Goal: Task Accomplishment & Management: Complete application form

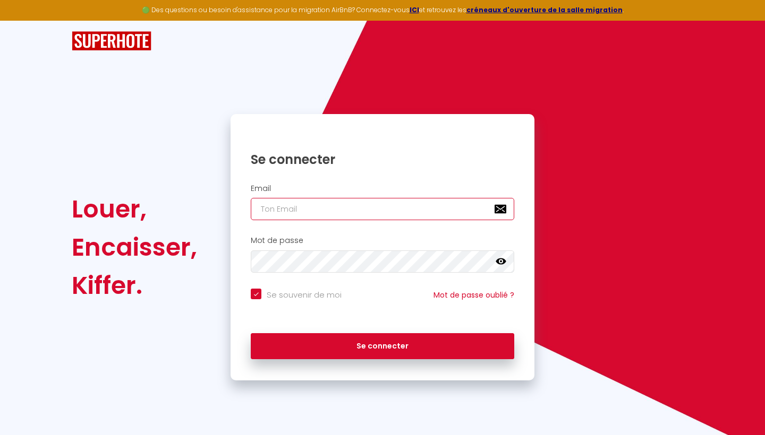
type input "[PERSON_NAME][DOMAIN_NAME][EMAIL_ADDRESS][PERSON_NAME][DOMAIN_NAME]"
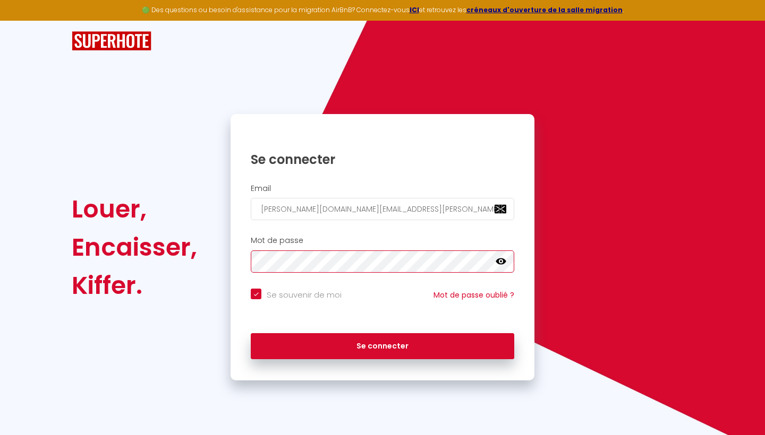
click at [382, 345] on button "Se connecter" at bounding box center [382, 347] width 263 height 27
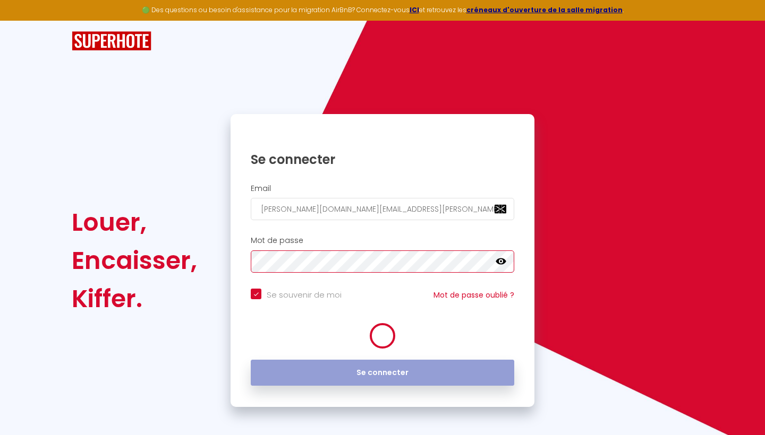
checkbox input "true"
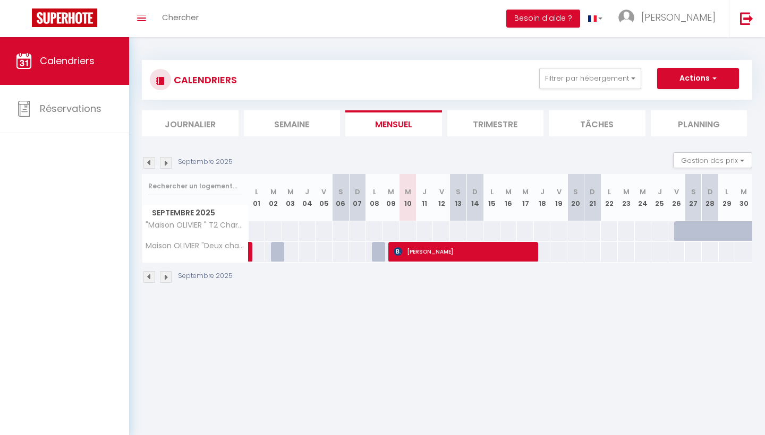
click at [450, 252] on span "[PERSON_NAME]" at bounding box center [465, 252] width 142 height 20
select select "KO"
select select "OK"
select select "0"
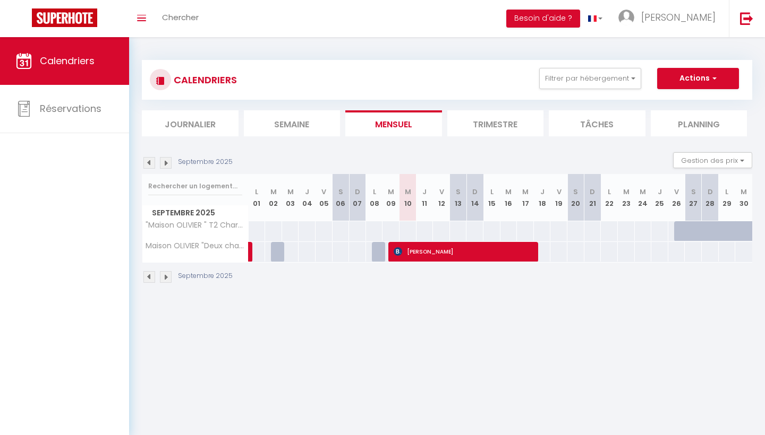
select select "1"
select select
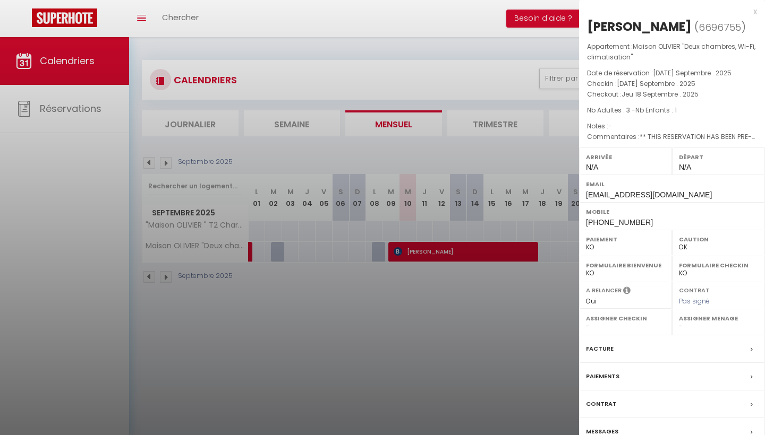
select select "25734"
select select "26716"
click at [681, 343] on div "Facture" at bounding box center [672, 350] width 186 height 28
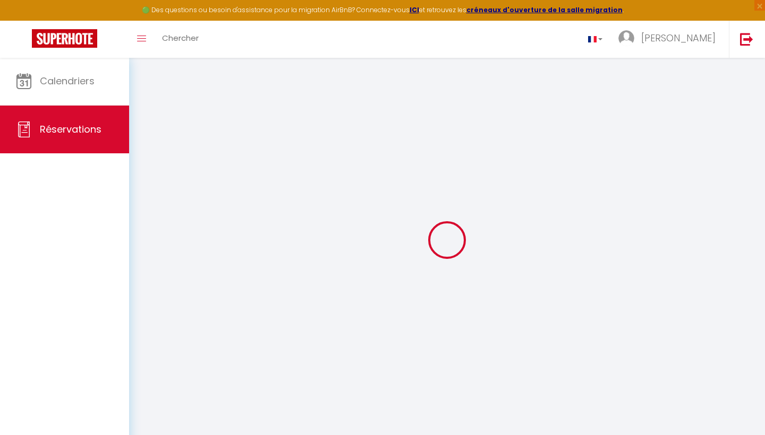
select select "service charge"
select select "cleaning"
select select "other"
select select "taxes"
select select
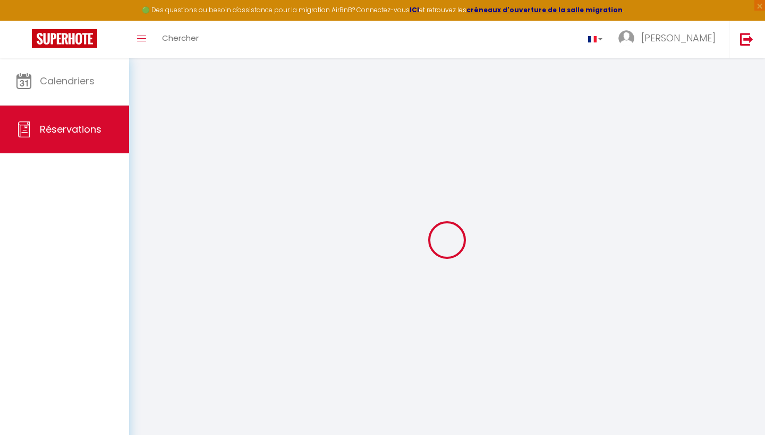
select select
checkbox input "false"
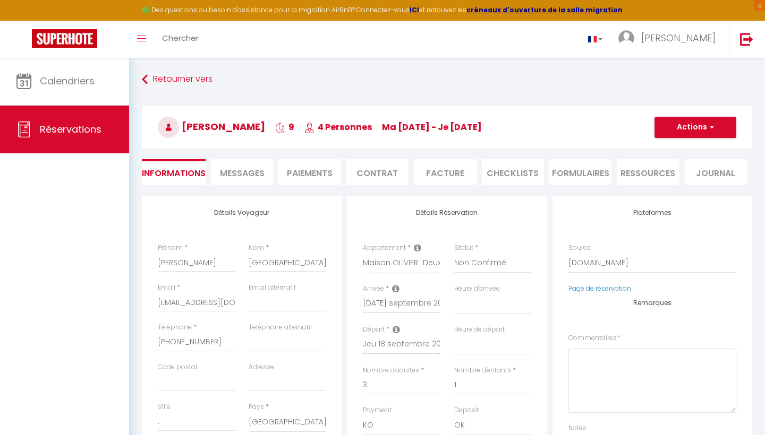
select select
checkbox input "false"
type textarea "** THIS RESERVATION HAS BEEN PRE-PAID ** BOOKING NOTE : Payment charge is EUR 2…"
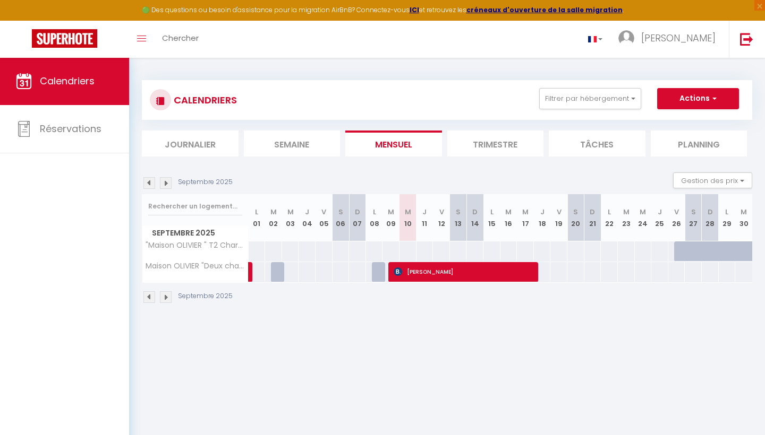
click at [150, 297] on img at bounding box center [149, 298] width 12 height 12
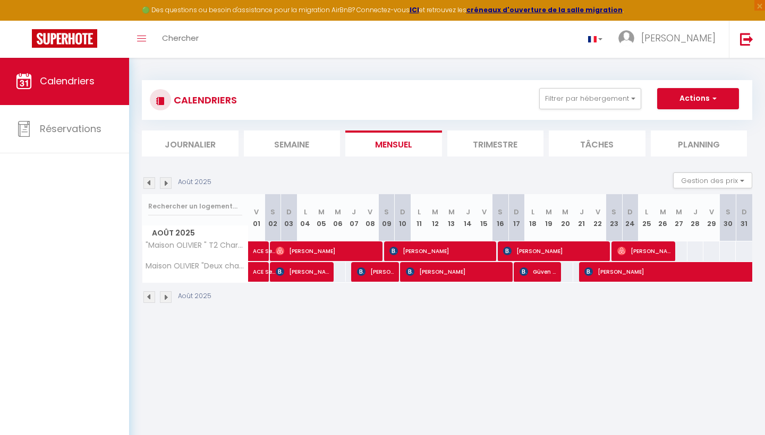
click at [637, 272] on span "[PERSON_NAME]" at bounding box center [718, 272] width 269 height 20
select select "OK"
select select "KO"
select select "0"
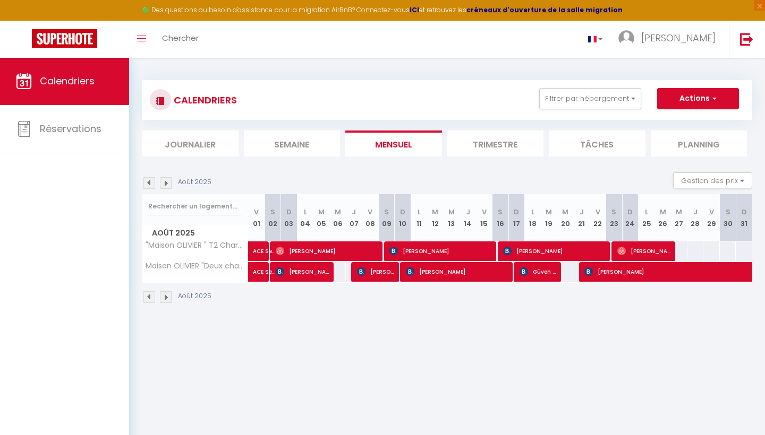
select select "1"
select select
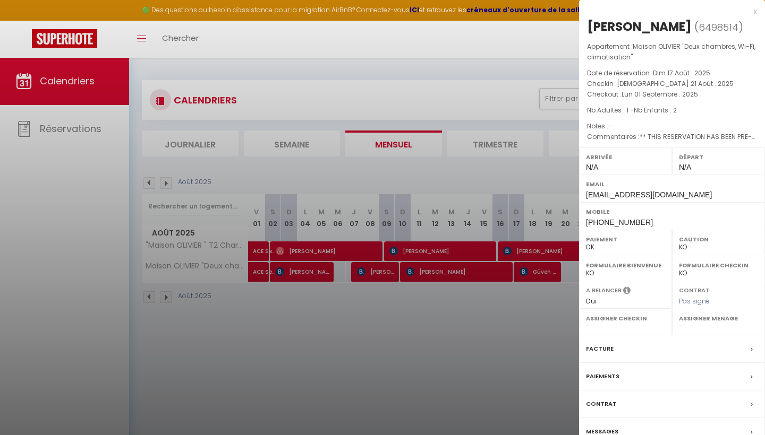
select select "25734"
select select "26716"
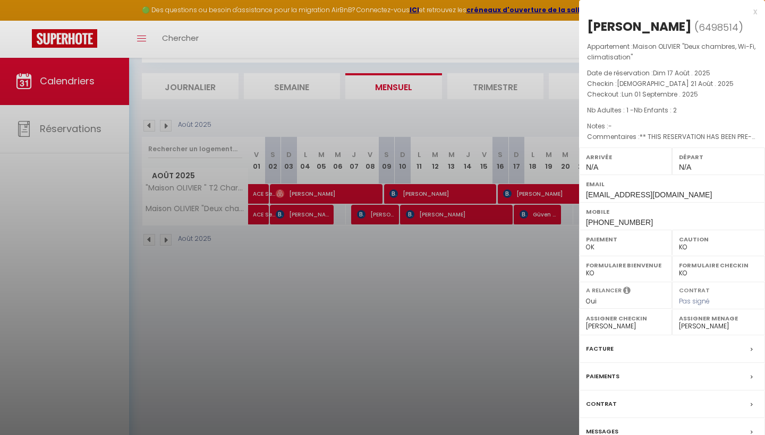
scroll to position [57, 0]
click at [656, 351] on div "Facture" at bounding box center [672, 350] width 186 height 28
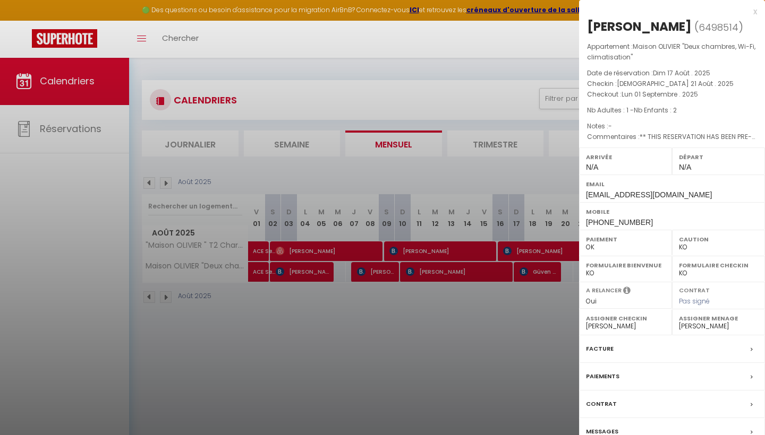
select select
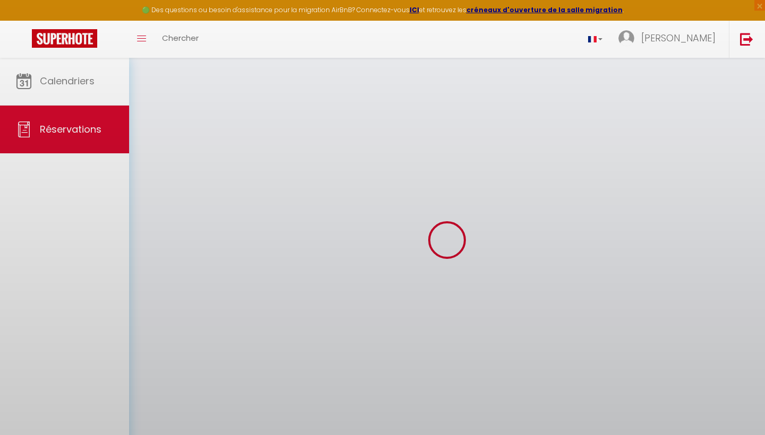
select select
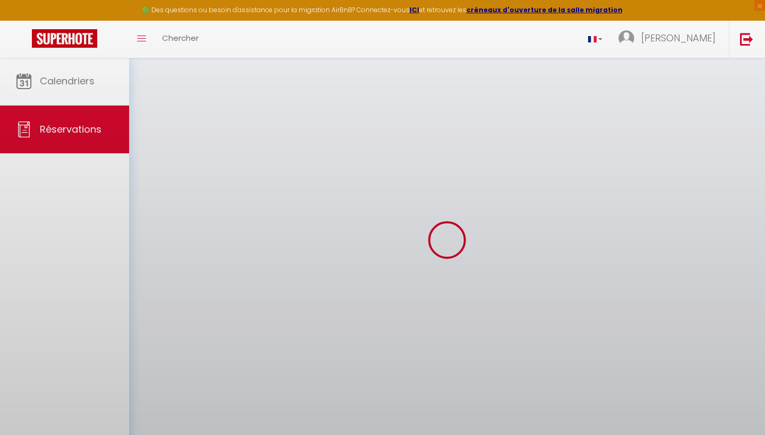
select select
checkbox input "false"
select select
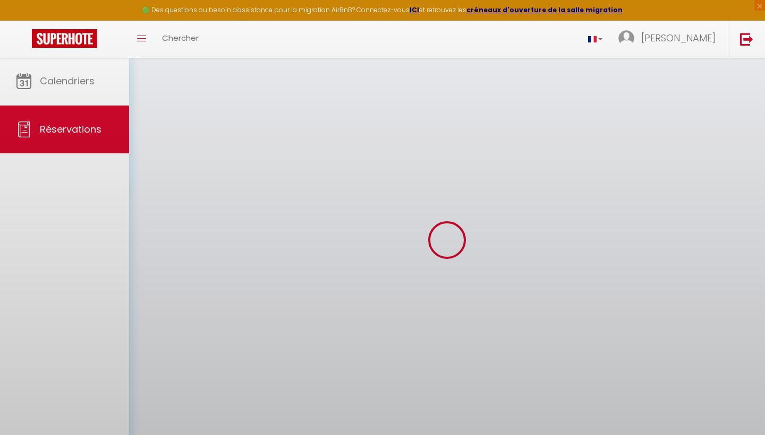
select select
checkbox input "false"
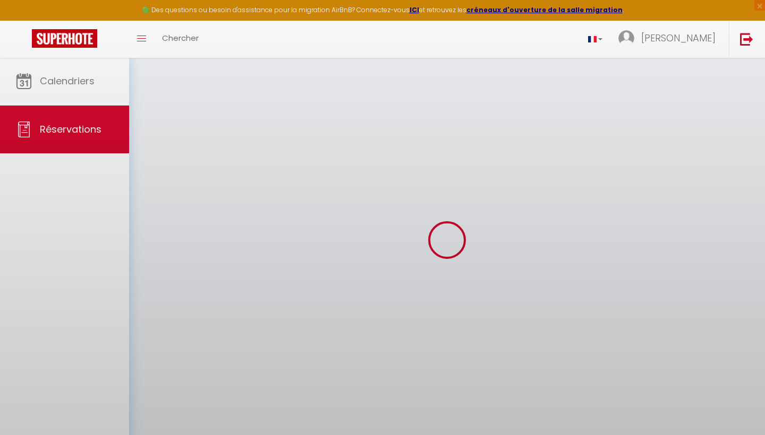
select select
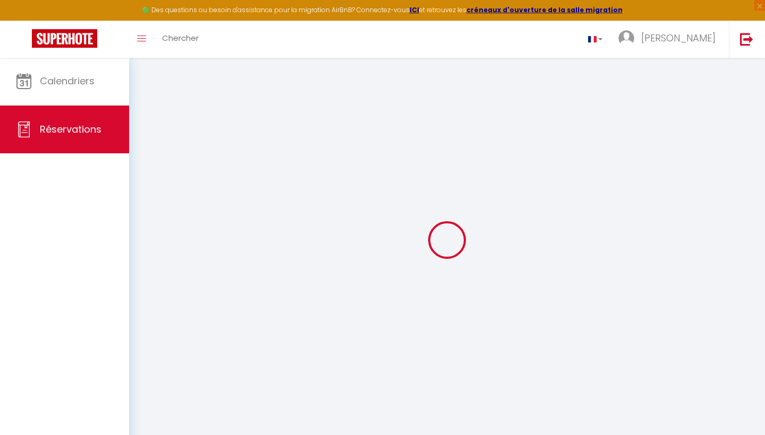
select select
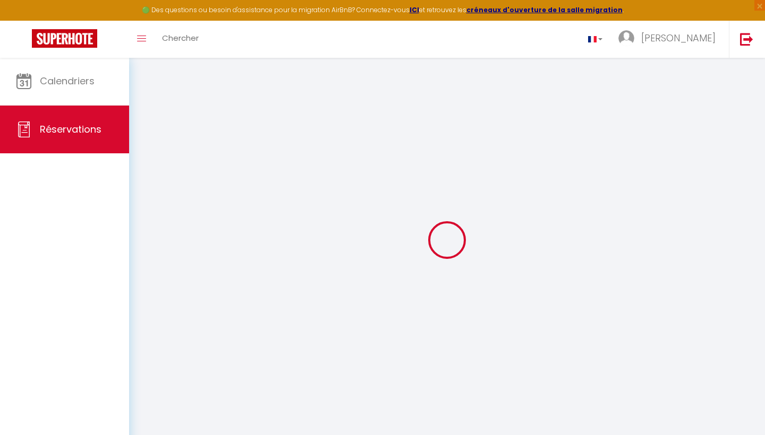
select select
checkbox input "false"
type input "[PERSON_NAME]"
type input "Oreska"
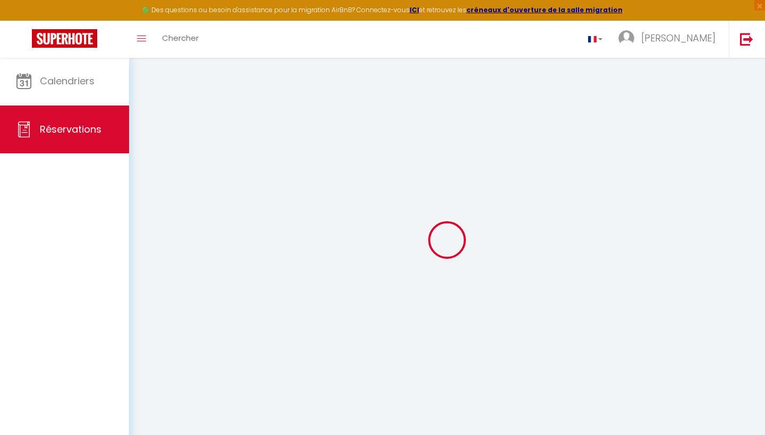
type input "[EMAIL_ADDRESS][DOMAIN_NAME]"
type input "[PHONE_NUMBER]"
select select "SK"
type input "386.89"
type input "30"
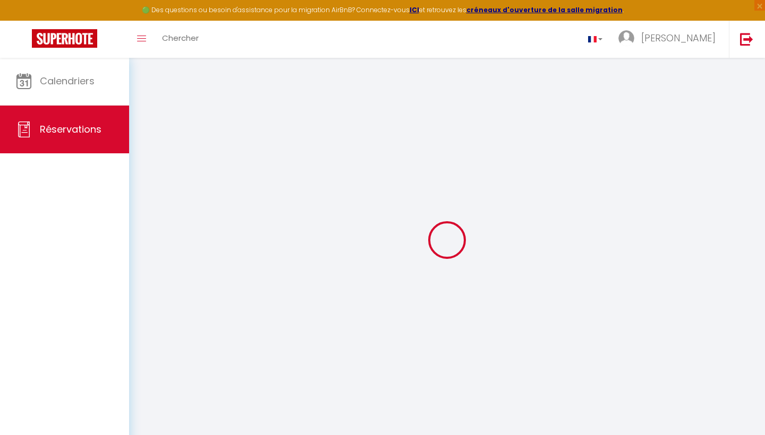
type input "371.32"
type input "31.4"
select select "39721"
select select "1"
select select
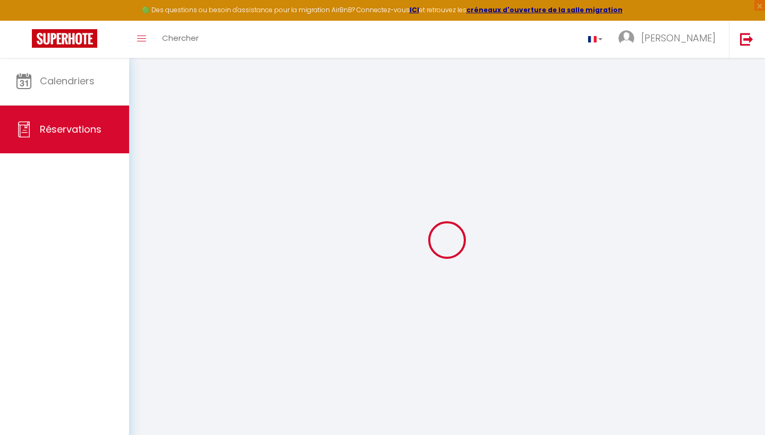
select select
type input "1"
type input "2"
select select "12"
select select
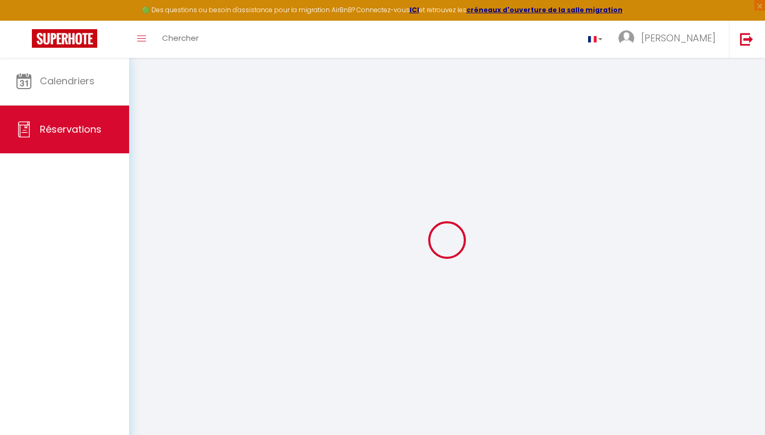
type input "1702.32"
checkbox input "false"
select select "2"
type input "0"
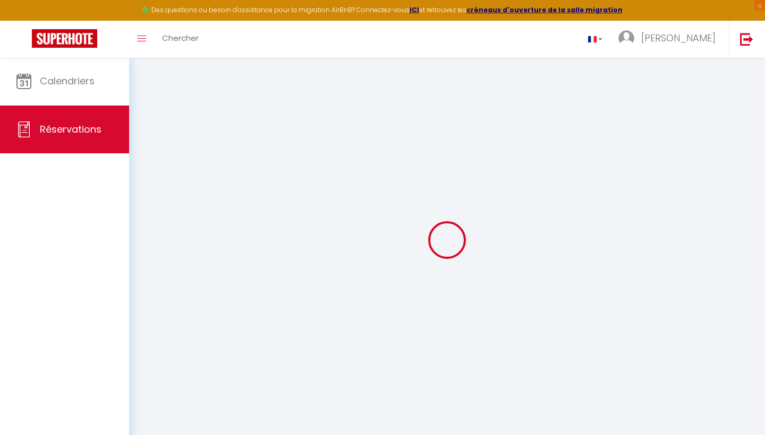
type input "0"
select select
select select "14"
checkbox input "false"
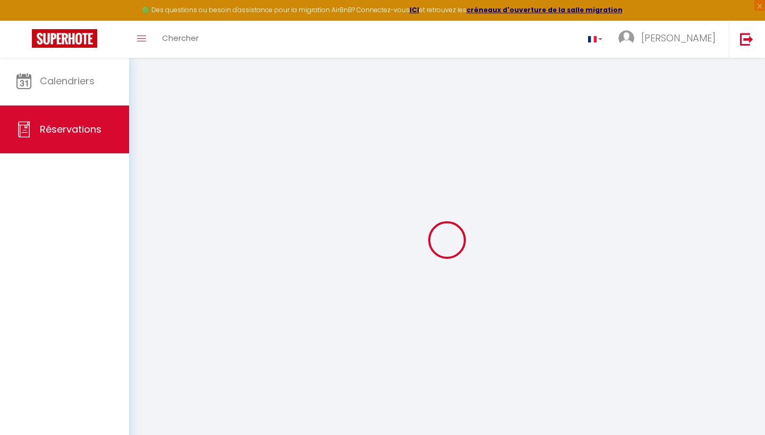
select select
checkbox input "false"
select select
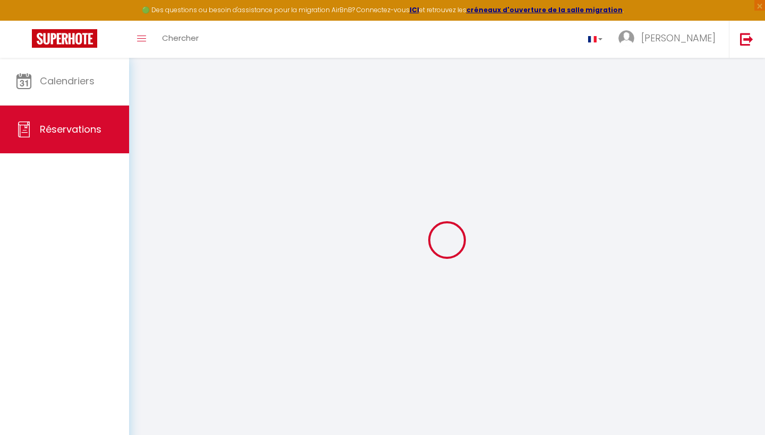
checkbox input "false"
type textarea "** THIS RESERVATION HAS BEEN PRE-PAID ** BOOKING NOTE : Payment charge is EUR 3…"
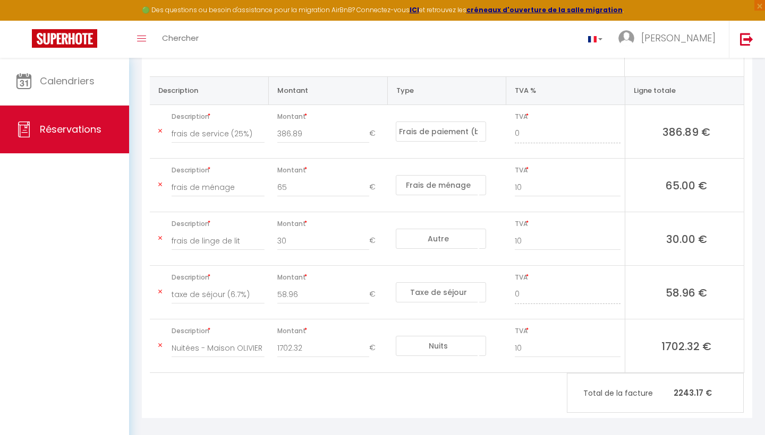
scroll to position [213, 0]
